Goal: Task Accomplishment & Management: Complete application form

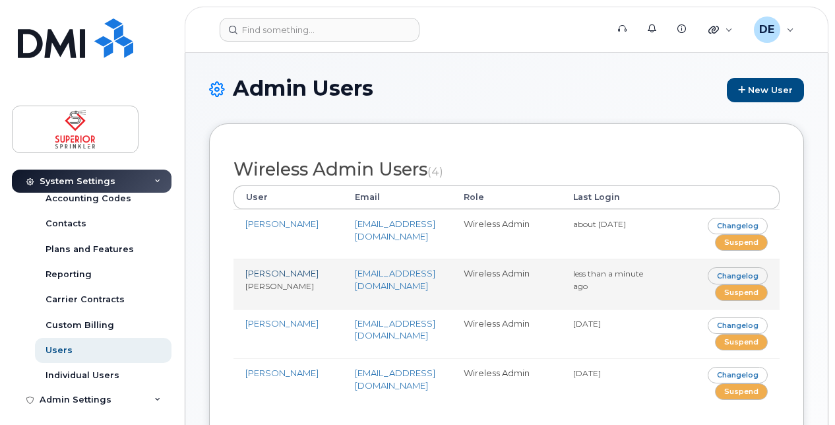
scroll to position [179, 0]
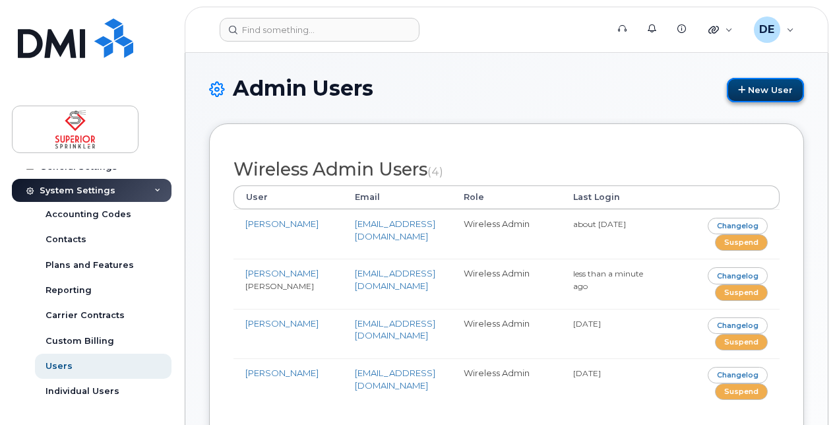
click at [765, 90] on link "New User" at bounding box center [765, 90] width 77 height 24
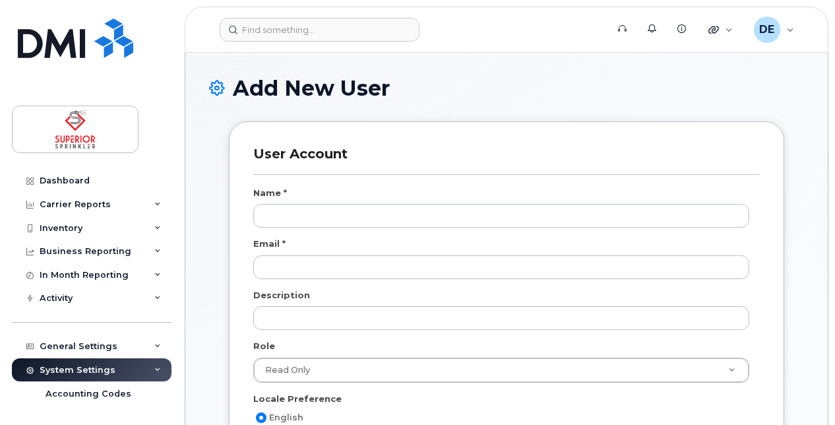
select select
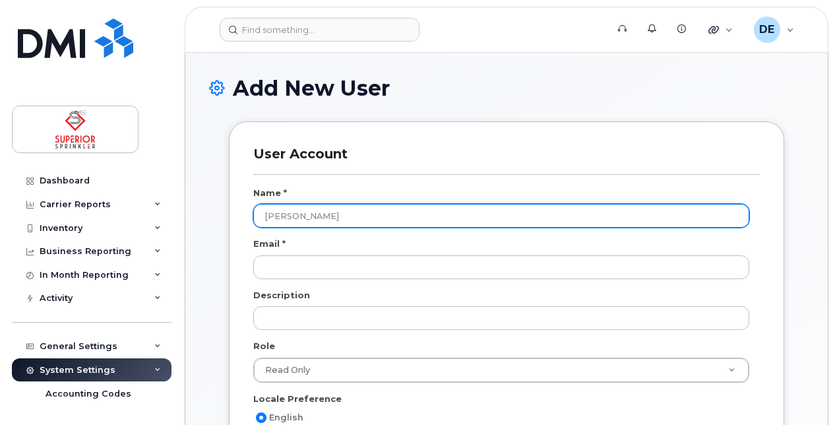
type input "[PERSON_NAME]"
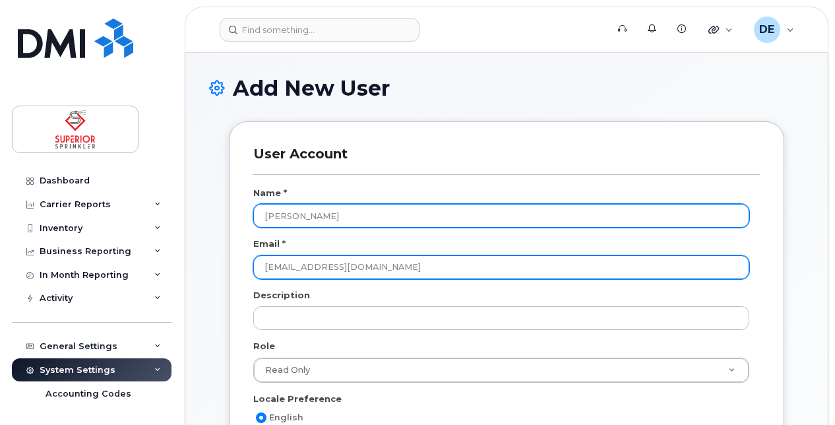
type input "[EMAIL_ADDRESS][DOMAIN_NAME]"
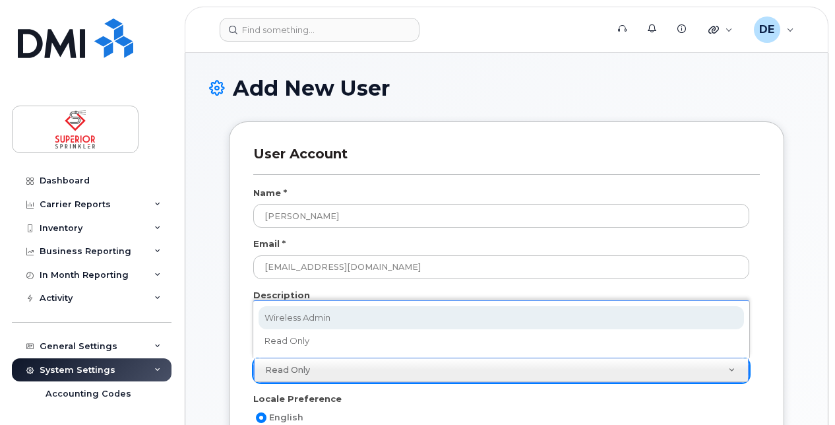
scroll to position [0, 3]
select select "wireless_admin"
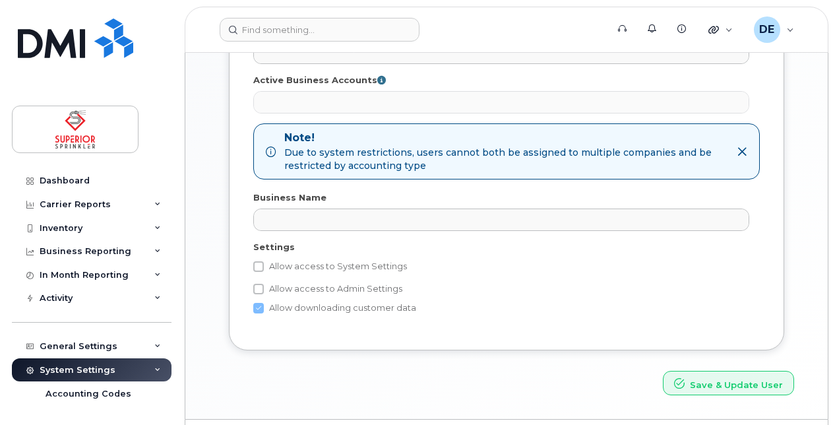
scroll to position [638, 0]
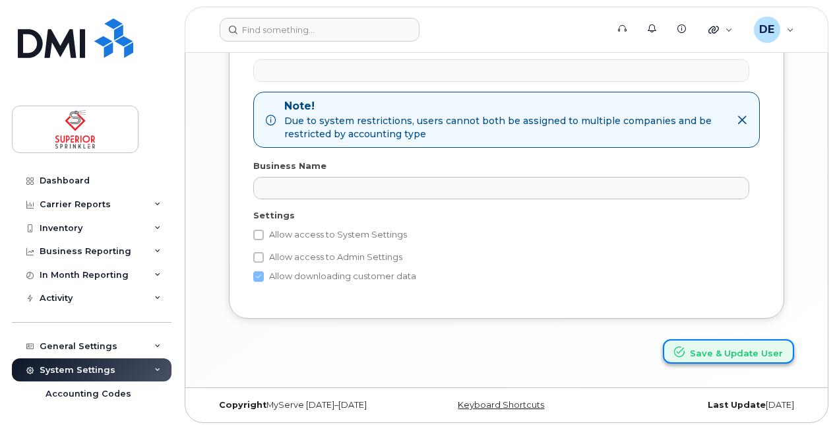
click at [748, 353] on button "Save & Update User" at bounding box center [728, 351] width 131 height 24
